Goal: Task Accomplishment & Management: Use online tool/utility

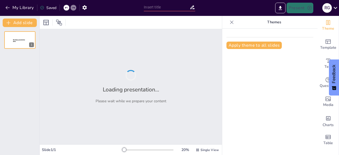
type input "Phonics Fun: Easy Steps to Reading for Little Learners"
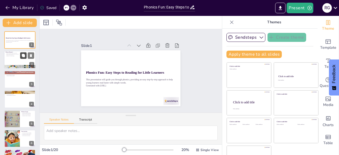
click at [25, 58] on button at bounding box center [23, 55] width 6 height 6
type textarea "Phonics is foundational for reading. It helps children understand how letters c…"
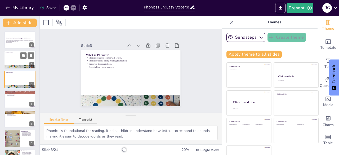
click at [8, 56] on p "Essential for young learners." at bounding box center [20, 56] width 29 height 1
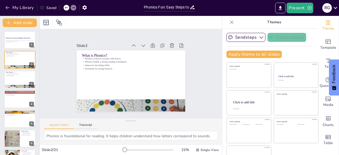
drag, startPoint x: 125, startPoint y: 113, endPoint x: 126, endPoint y: 133, distance: 20.1
click at [126, 133] on div "Speaker Notes Transcript Phonics is foundational for reading. It helps children…" at bounding box center [131, 131] width 182 height 26
click at [241, 52] on button "Apply theme to all slides" at bounding box center [253, 54] width 55 height 7
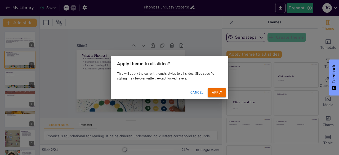
click at [217, 92] on button "Apply" at bounding box center [217, 92] width 19 height 9
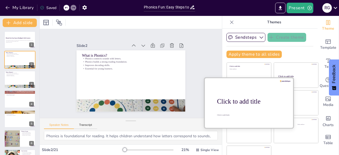
click at [243, 106] on div at bounding box center [248, 103] width 89 height 50
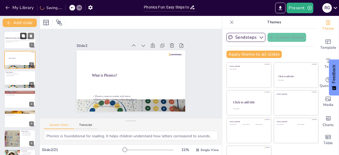
click at [22, 36] on icon at bounding box center [23, 35] width 3 height 3
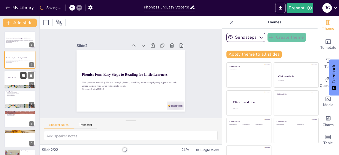
click at [24, 77] on icon at bounding box center [23, 75] width 3 height 3
type textarea "Phonics is foundational for reading. It helps children understand how letters c…"
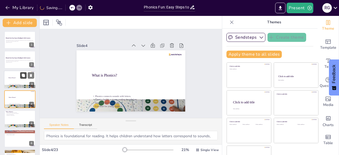
scroll to position [8, 0]
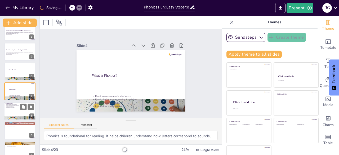
click at [17, 114] on div at bounding box center [20, 111] width 32 height 18
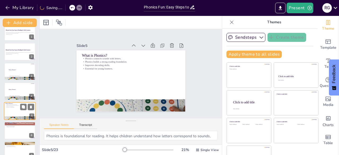
scroll to position [28, 0]
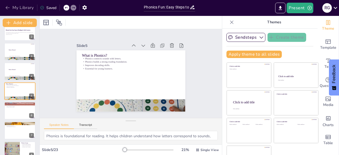
click at [6, 8] on icon "button" at bounding box center [7, 7] width 5 height 5
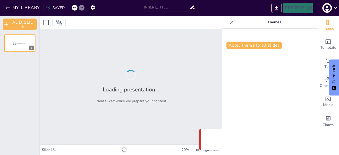
type input "Phonics Fun: Easy Steps to Reading for Little Learners"
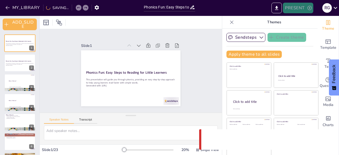
click at [297, 9] on button "PRESENT" at bounding box center [298, 8] width 30 height 11
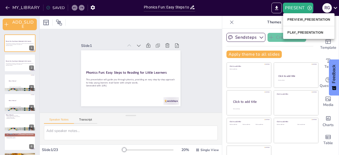
click at [315, 32] on li "PLAY_PRESENTATION" at bounding box center [308, 32] width 51 height 8
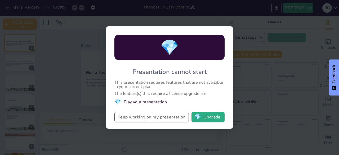
click at [176, 119] on button "Keep working on my presentation" at bounding box center [151, 117] width 74 height 11
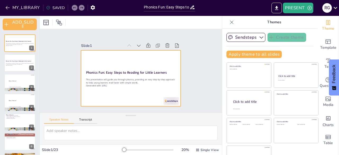
scroll to position [15, 0]
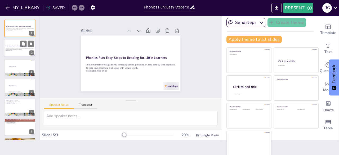
click at [28, 55] on div at bounding box center [20, 48] width 32 height 18
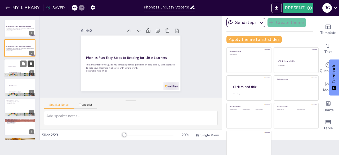
click at [29, 66] on button at bounding box center [31, 63] width 6 height 6
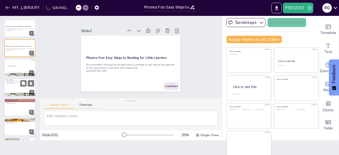
click at [20, 87] on div at bounding box center [20, 87] width 32 height 18
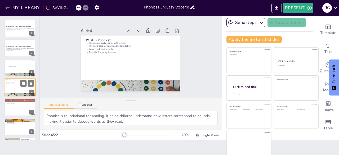
scroll to position [10, 0]
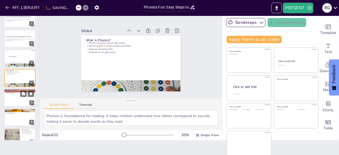
click at [16, 102] on div at bounding box center [20, 98] width 32 height 18
type textarea "Decoding is essential for reading fluency. Phonics provides the tools children …"
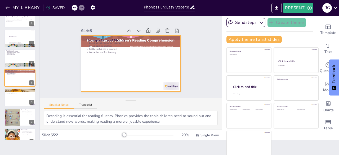
scroll to position [0, 0]
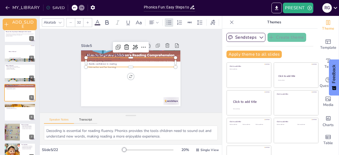
click at [123, 58] on p "Boosts spelling abilities." at bounding box center [137, 63] width 69 height 62
click at [183, 76] on div "Slide 1 Phonics Fun: Easy Steps to Reading for Little Learners This presentatio…" at bounding box center [131, 70] width 126 height 147
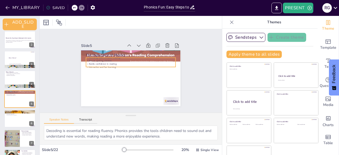
scroll to position [15, 0]
